Goal: Find specific page/section: Find specific page/section

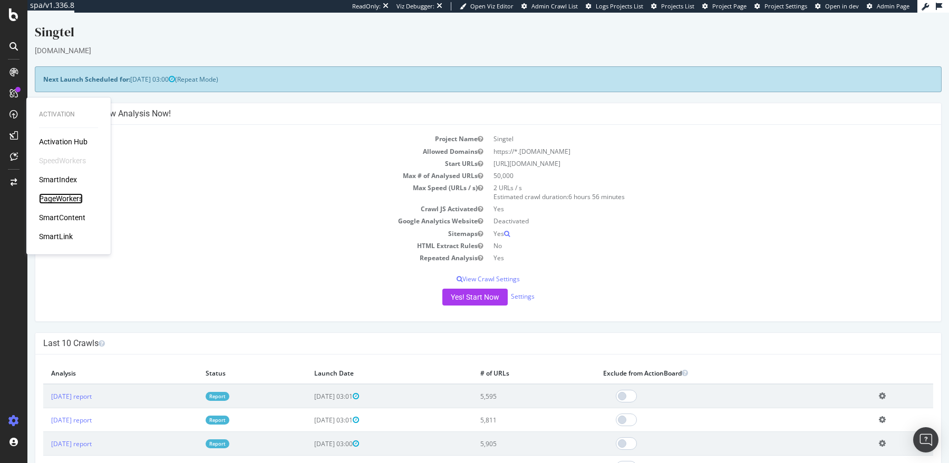
click at [63, 199] on div "PageWorkers" at bounding box center [61, 198] width 44 height 11
click at [63, 218] on div "SmartContent" at bounding box center [62, 217] width 46 height 11
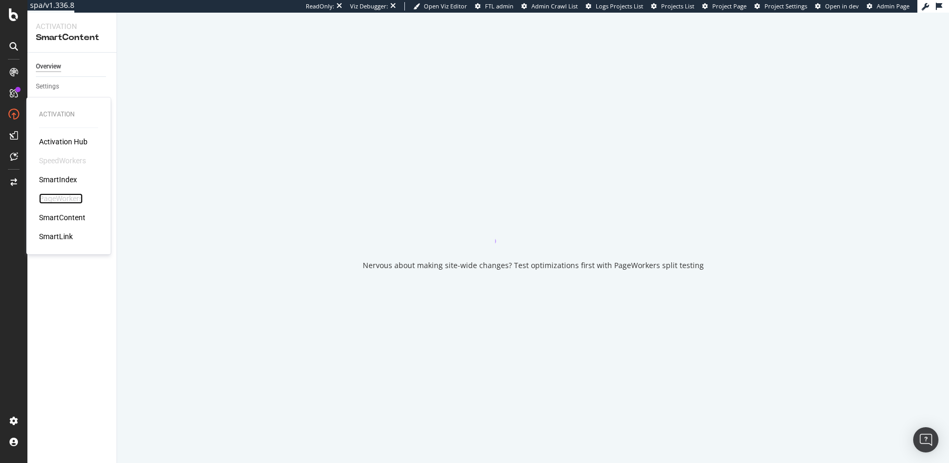
click at [54, 196] on div "PageWorkers" at bounding box center [61, 198] width 44 height 11
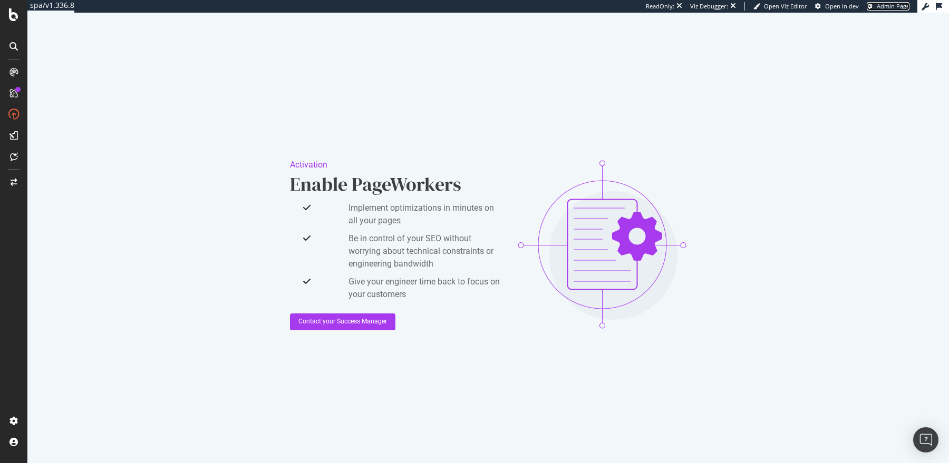
click at [892, 6] on span "Admin Page" at bounding box center [893, 6] width 33 height 8
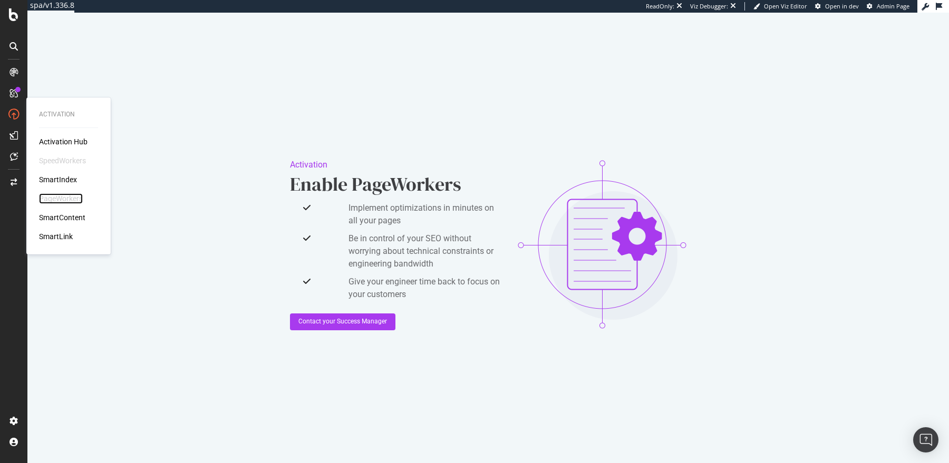
click at [51, 199] on div "PageWorkers" at bounding box center [61, 198] width 44 height 11
